Goal: Information Seeking & Learning: Check status

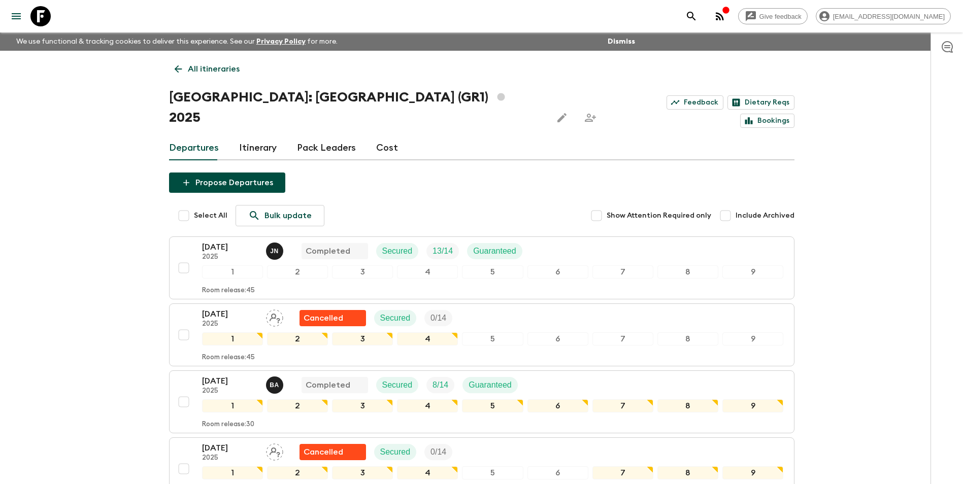
click at [180, 74] on icon at bounding box center [178, 68] width 11 height 11
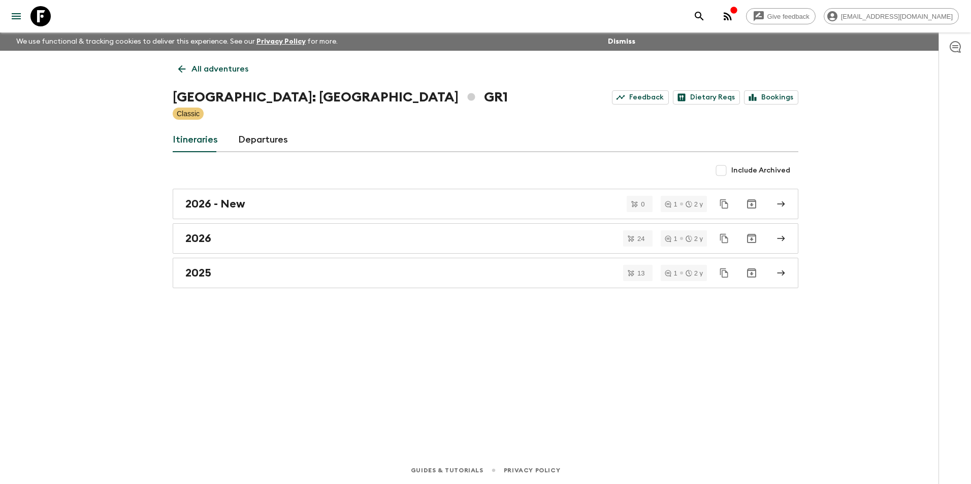
click at [139, 372] on div "Give feedback [EMAIL_ADDRESS][DOMAIN_NAME] We use functional & tracking cookies…" at bounding box center [485, 242] width 971 height 484
click at [213, 273] on div "2025" at bounding box center [475, 273] width 581 height 13
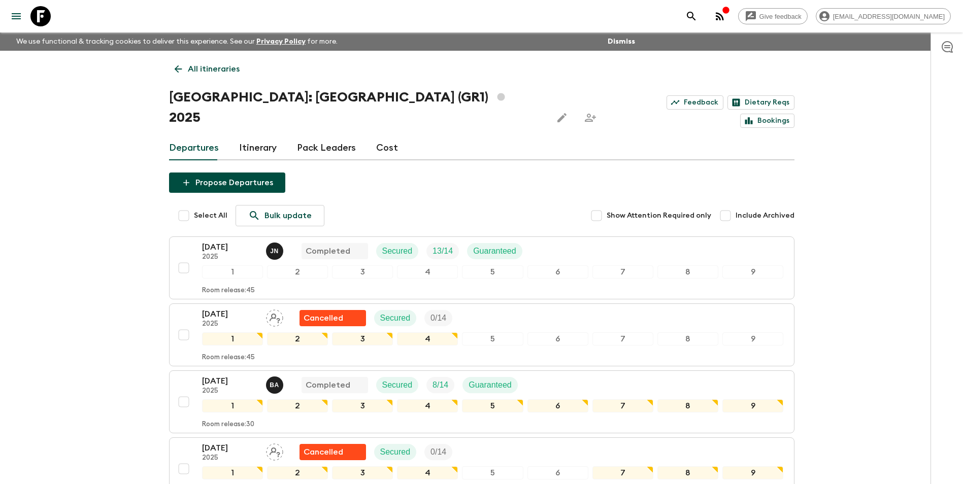
drag, startPoint x: 202, startPoint y: 83, endPoint x: 198, endPoint y: 79, distance: 5.4
click at [192, 71] on p "All itineraries" at bounding box center [214, 69] width 52 height 12
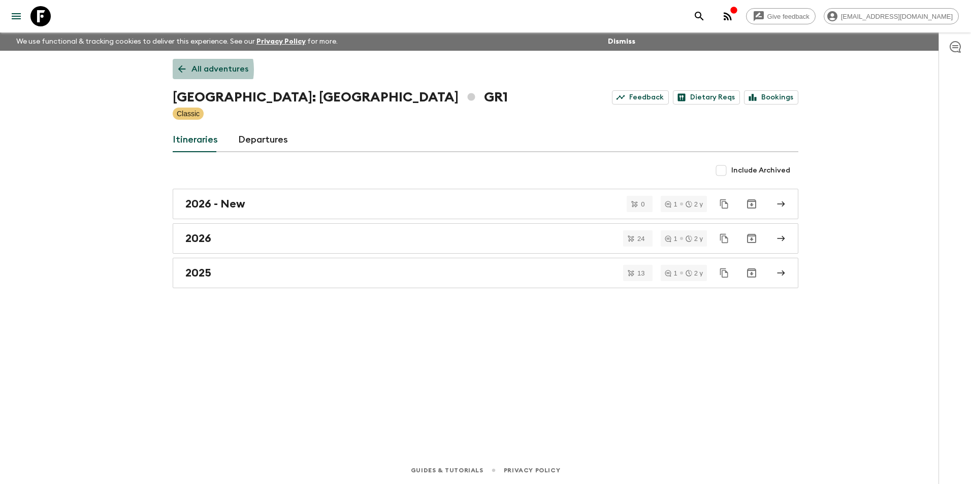
click at [187, 70] on icon at bounding box center [181, 68] width 11 height 11
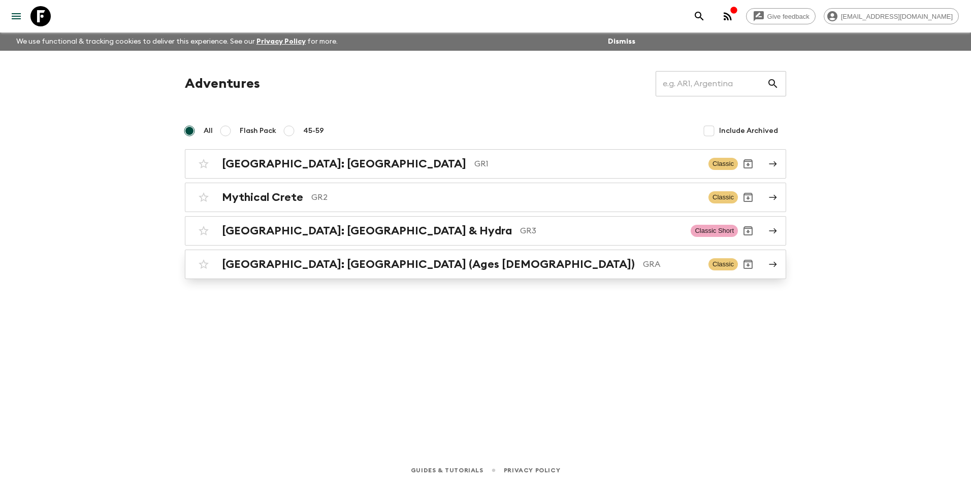
click at [278, 261] on h2 "[GEOGRAPHIC_DATA]: [GEOGRAPHIC_DATA] (Ages [DEMOGRAPHIC_DATA])" at bounding box center [428, 264] width 413 height 13
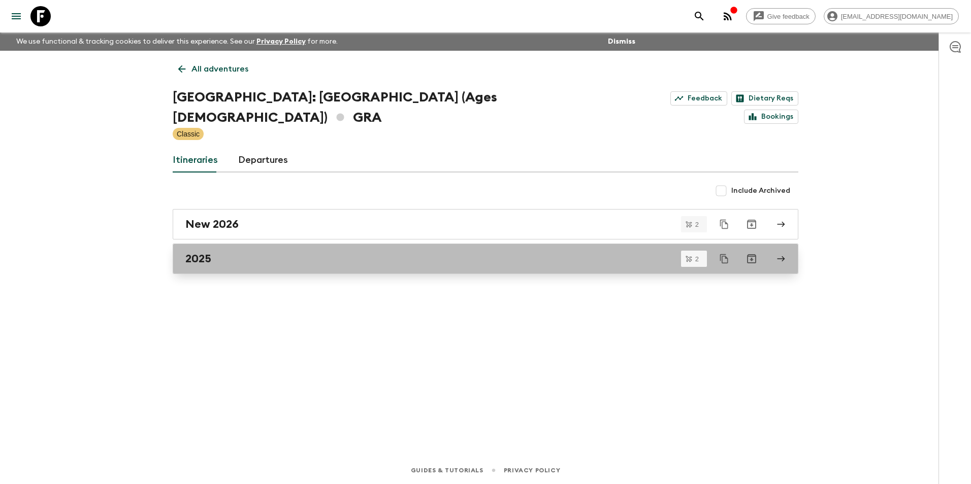
click at [216, 252] on div "2025" at bounding box center [475, 258] width 581 height 13
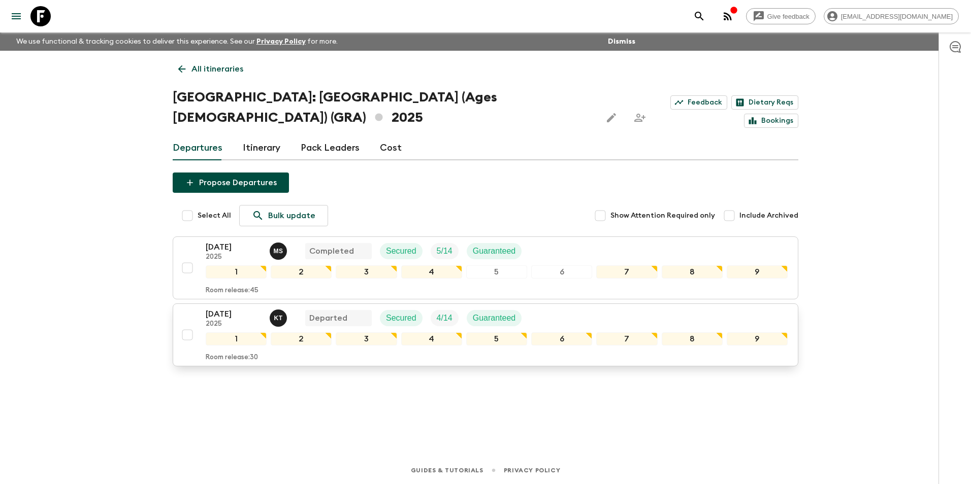
click at [228, 308] on p "[DATE]" at bounding box center [234, 314] width 56 height 12
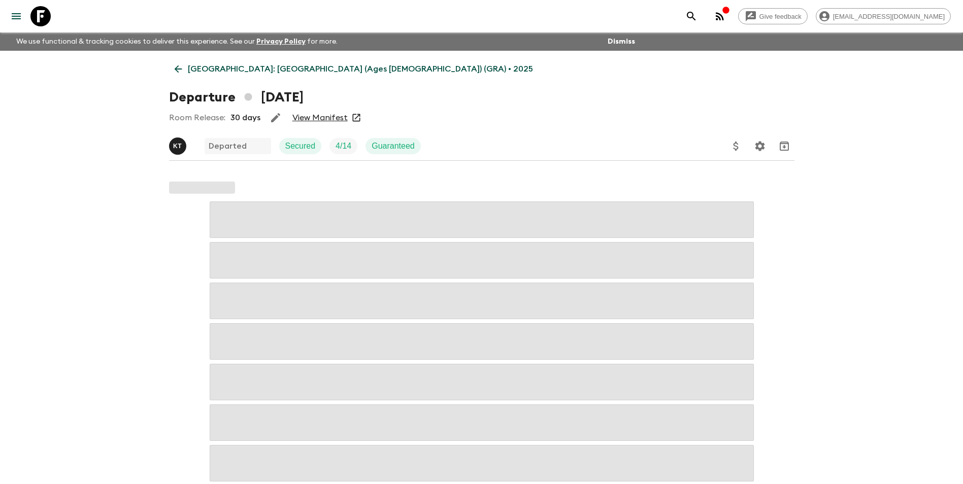
click at [311, 119] on link "View Manifest" at bounding box center [319, 118] width 55 height 10
